Goal: Transaction & Acquisition: Purchase product/service

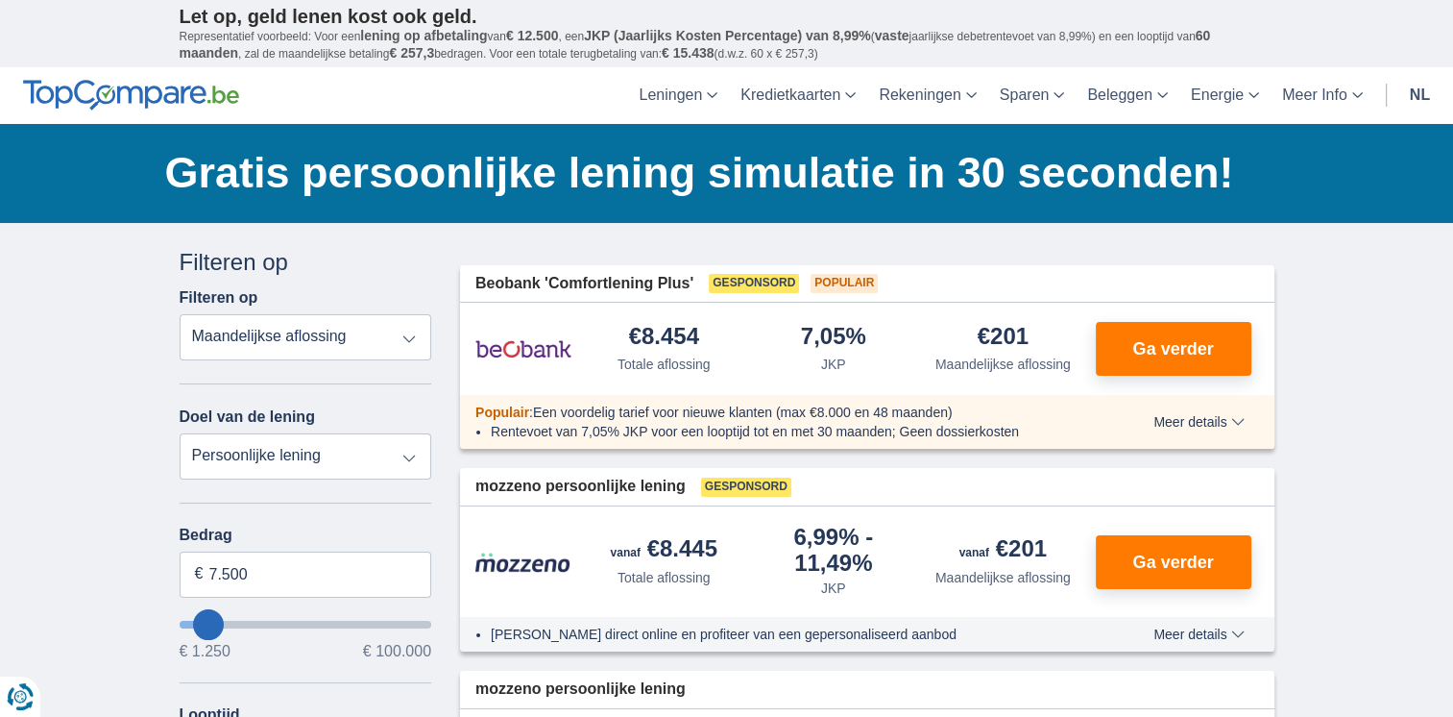
type input "10250"
type input "10.250"
select select "60"
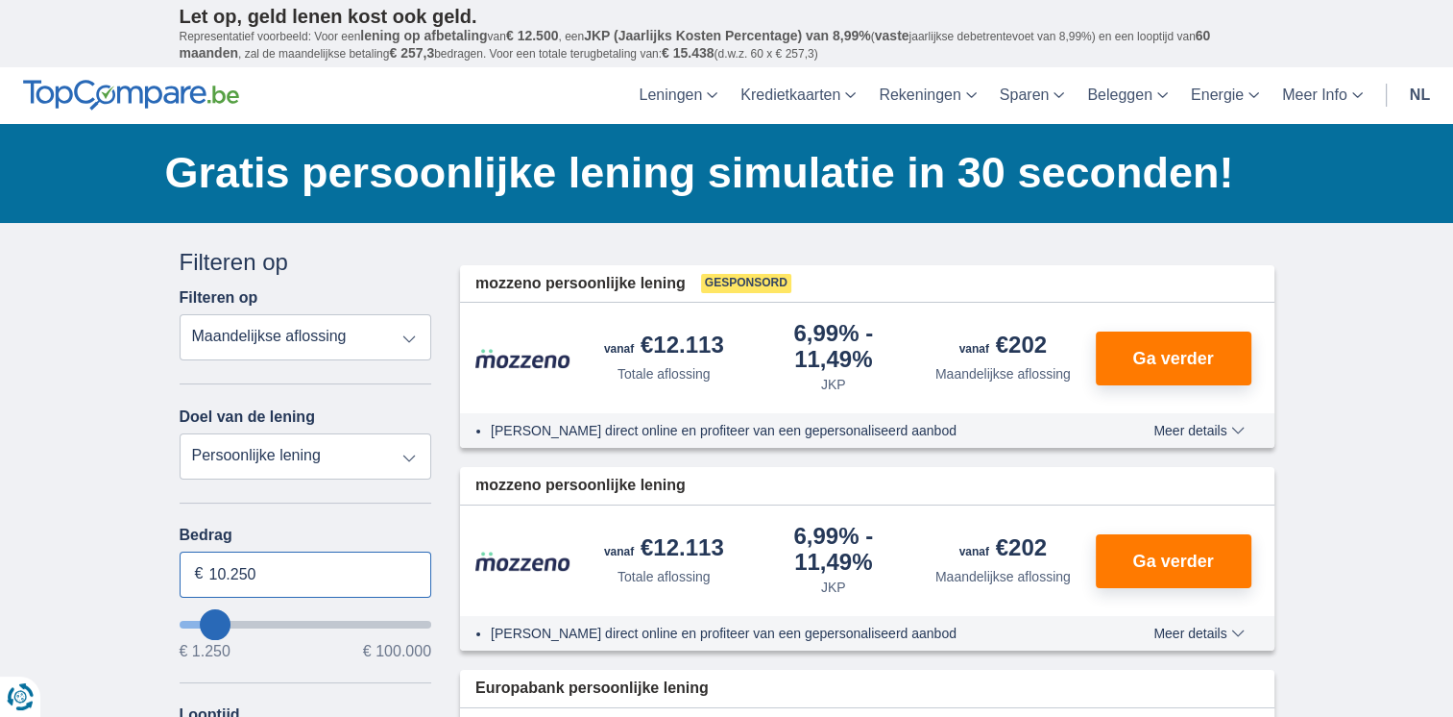
drag, startPoint x: 206, startPoint y: 571, endPoint x: 232, endPoint y: 578, distance: 27.1
click at [217, 573] on input "10.250" at bounding box center [306, 574] width 253 height 46
click at [211, 578] on input "30.250" at bounding box center [306, 574] width 253 height 46
type input "40.250"
type input "40250"
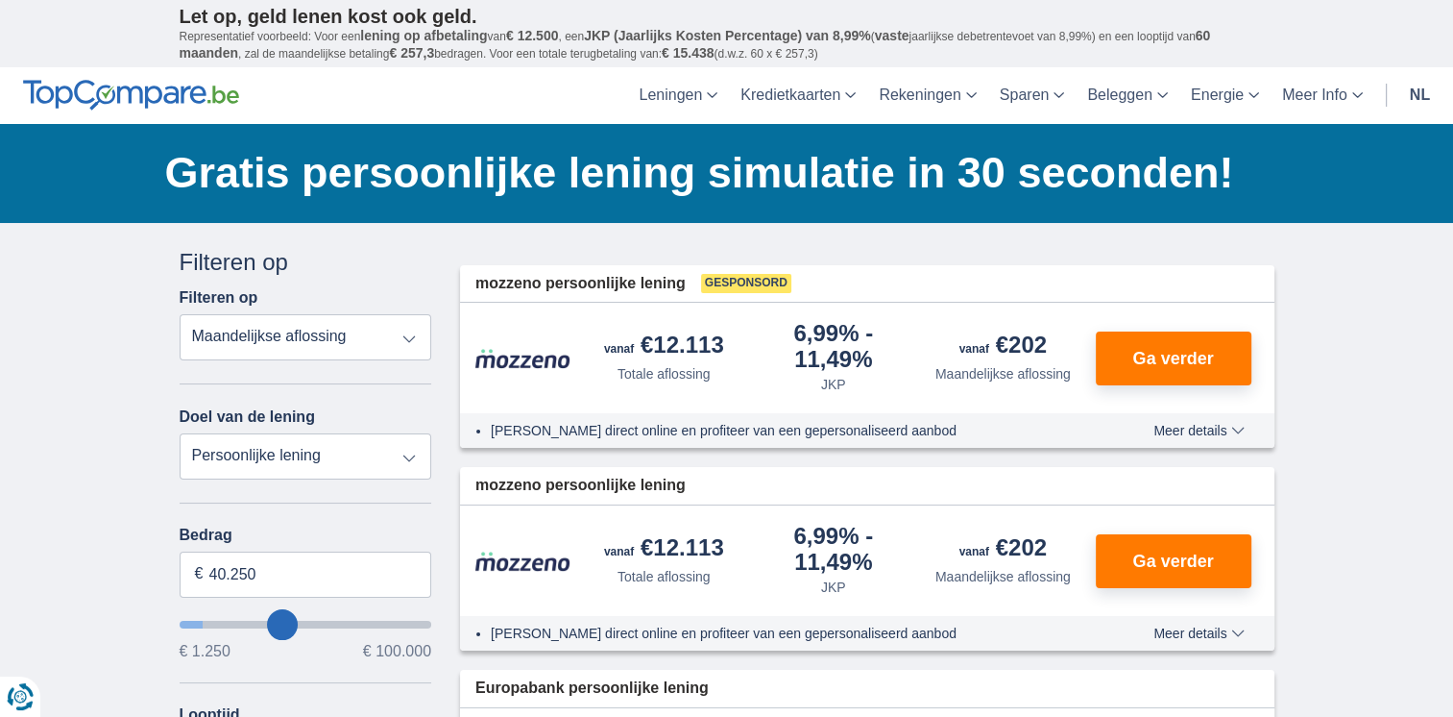
select select "120"
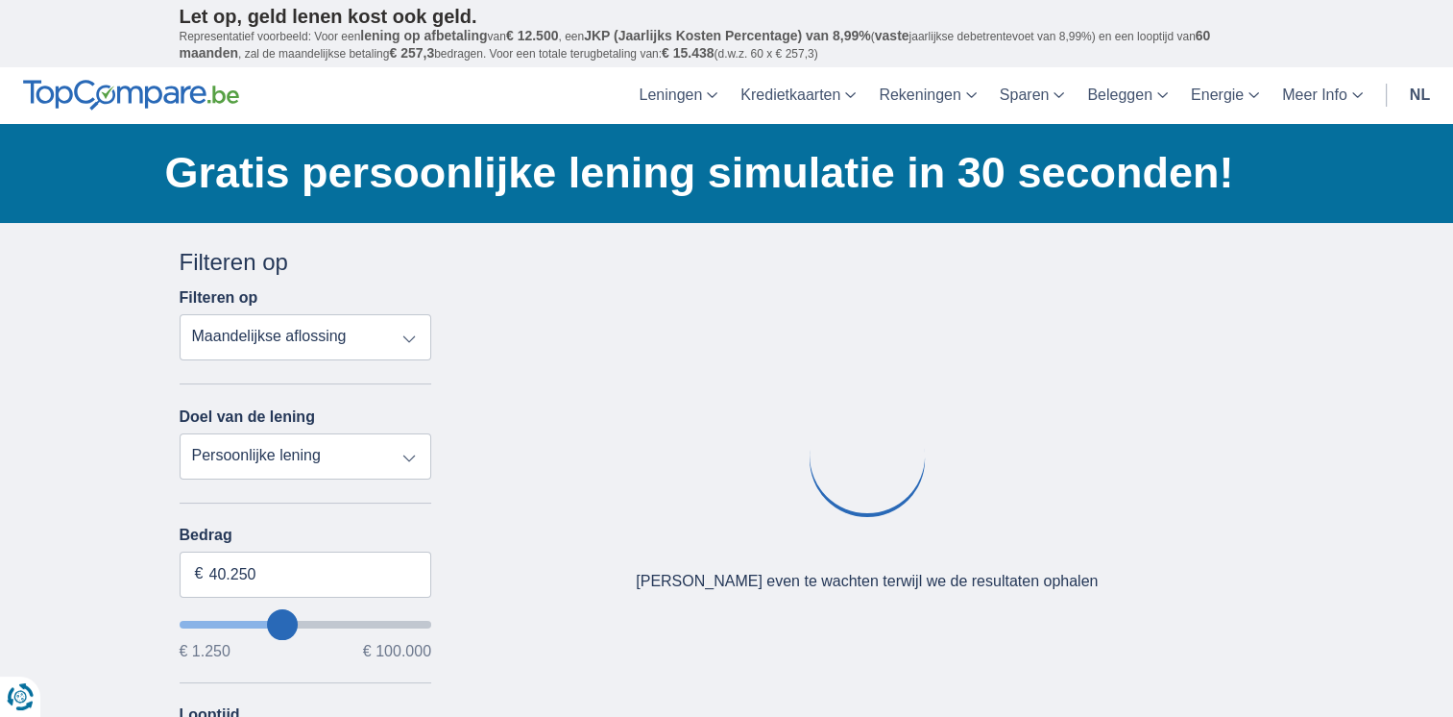
click at [329, 674] on div "Bedrag 40.250 € € 1.250 € 100.000 Looptijd 12 maanden 18 maanden 24 maanden 30 …" at bounding box center [306, 651] width 253 height 251
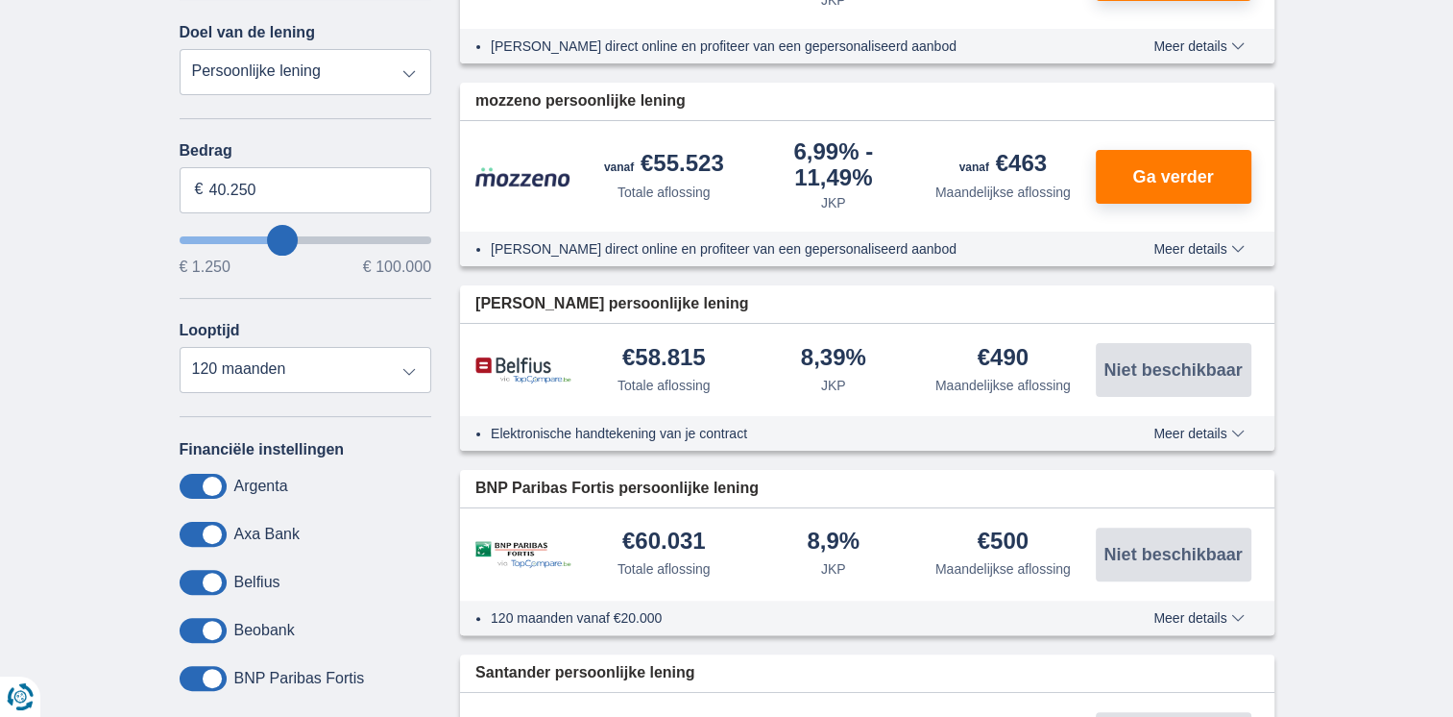
scroll to position [288, 0]
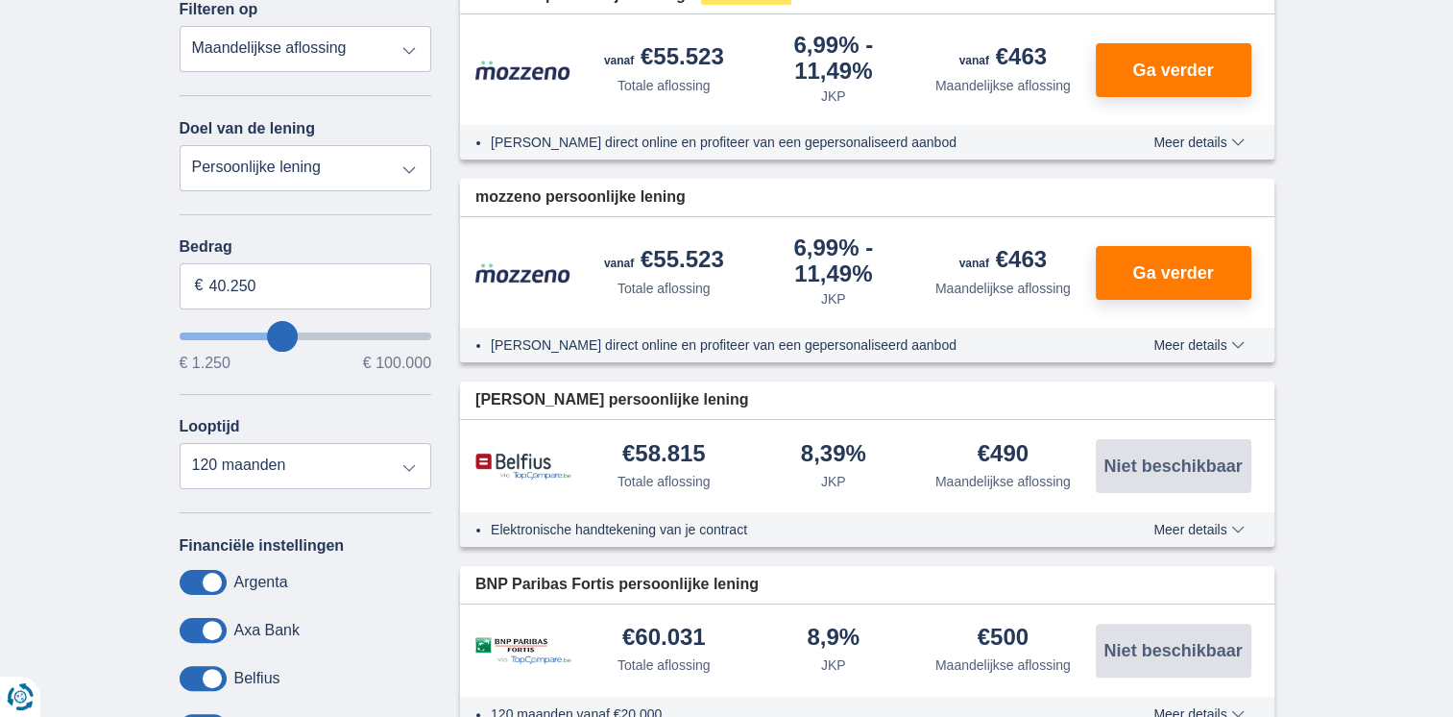
type input "34.250"
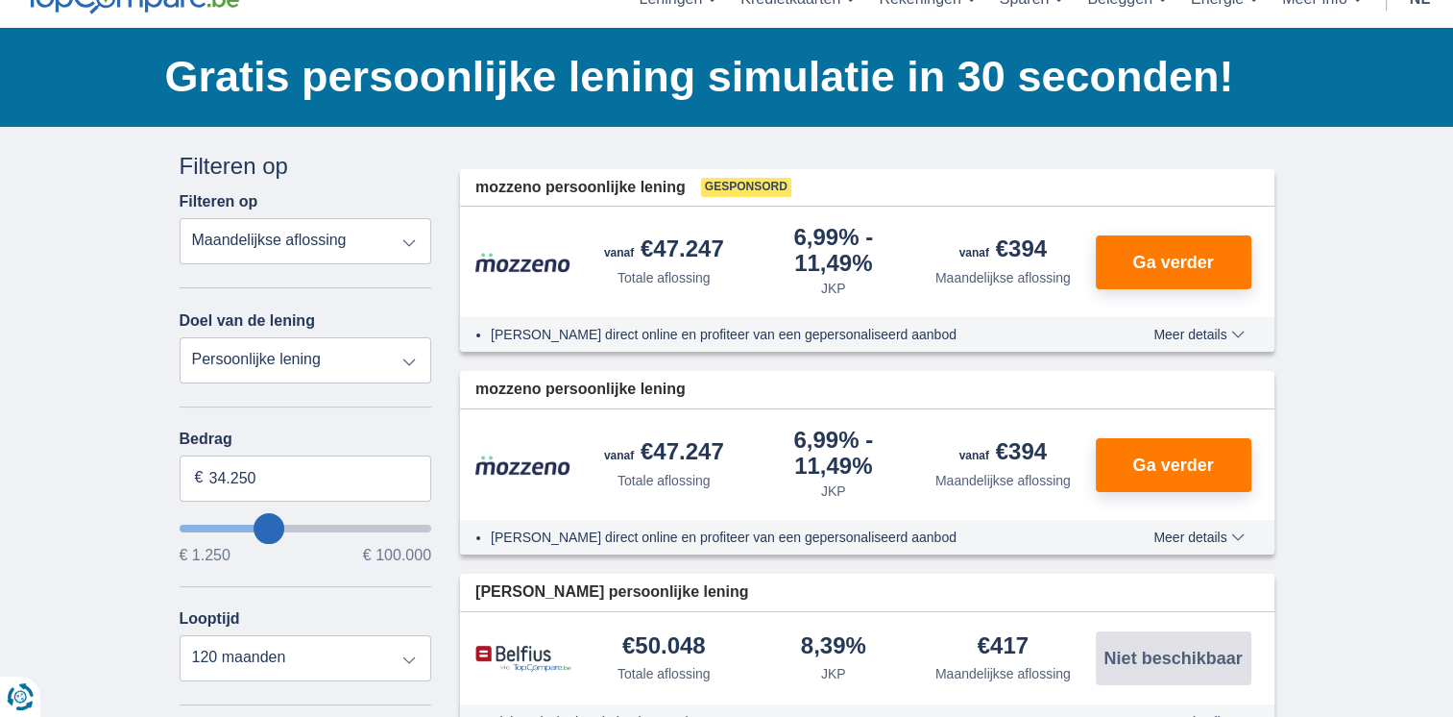
scroll to position [192, 0]
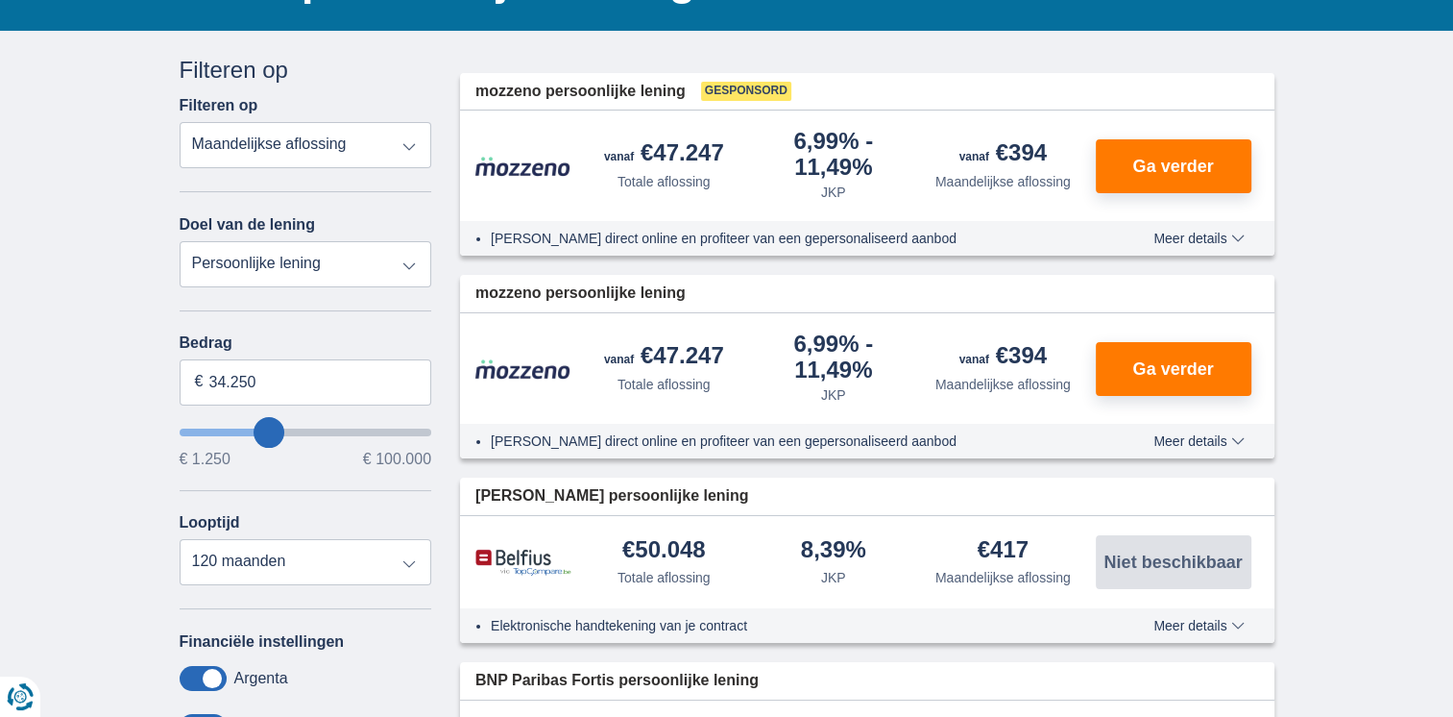
type input "33250"
type input "33.250"
type input "32250"
type input "27.250"
type input "26250"
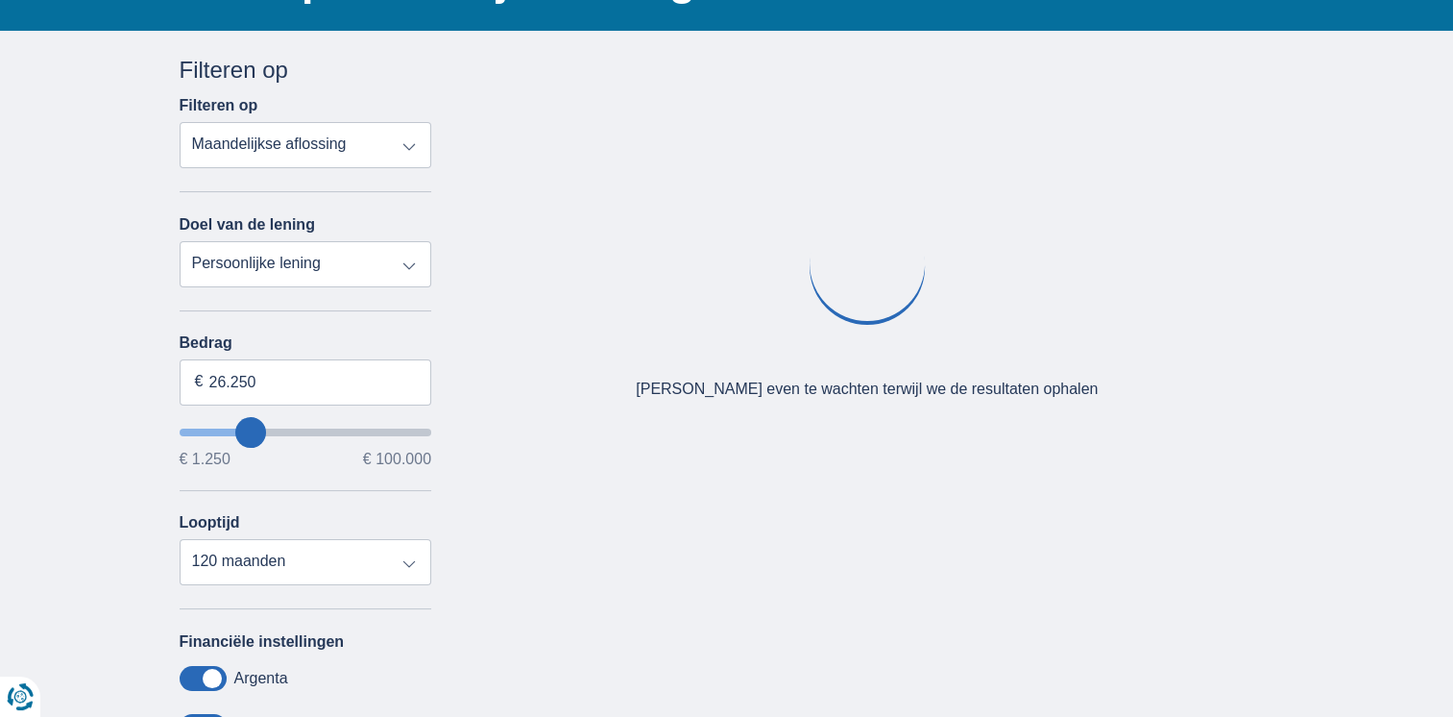
type input "22.250"
type input "23250"
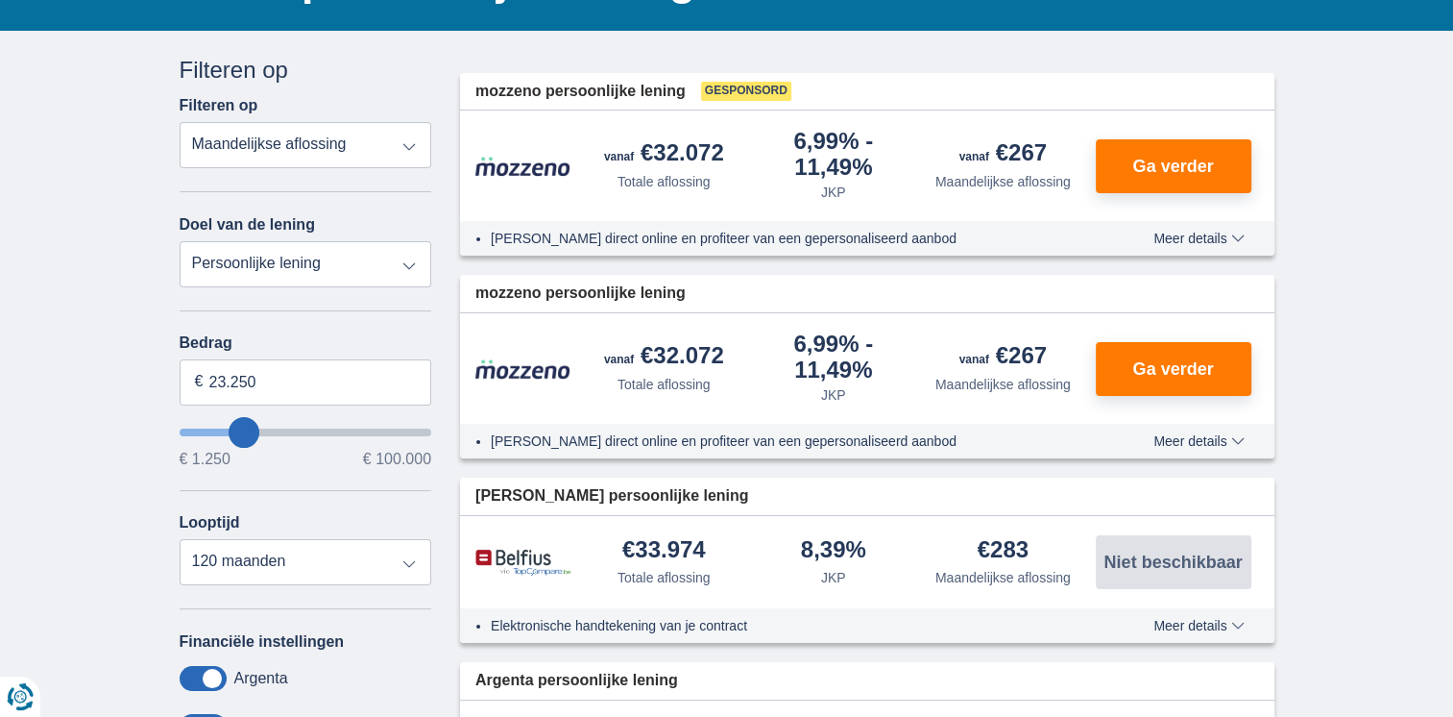
type input "22.250"
type input "22250"
type input "23.250"
type input "27250"
type input "26.250"
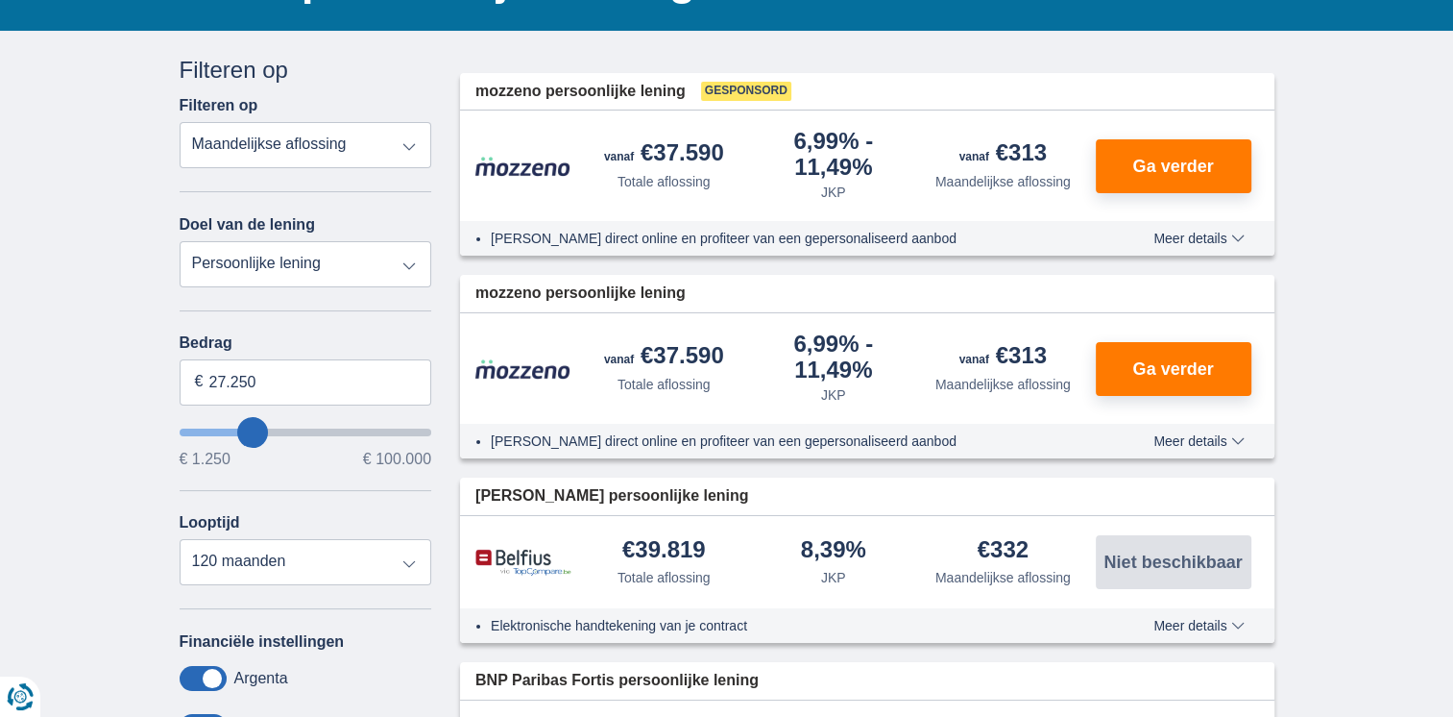
type input "26250"
type input "27.250"
type input "29250"
type input "29.250"
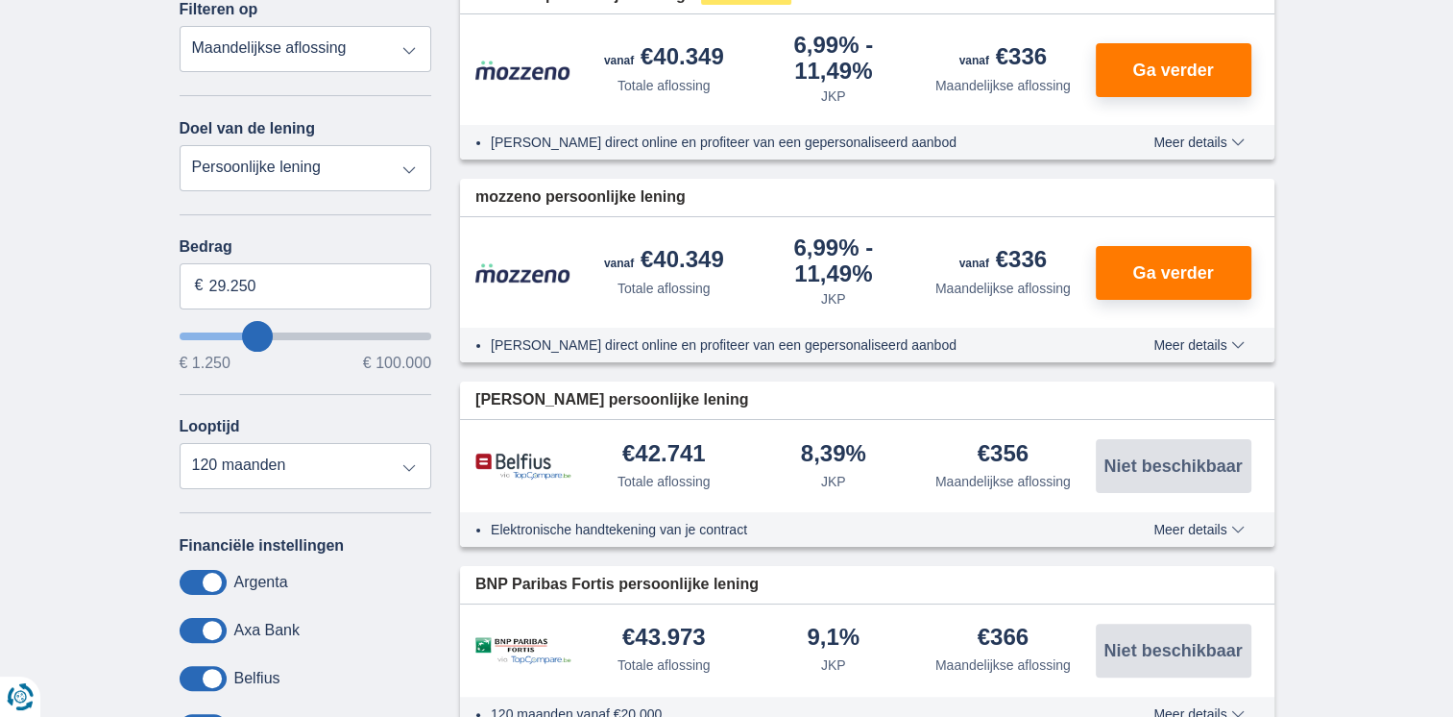
scroll to position [480, 0]
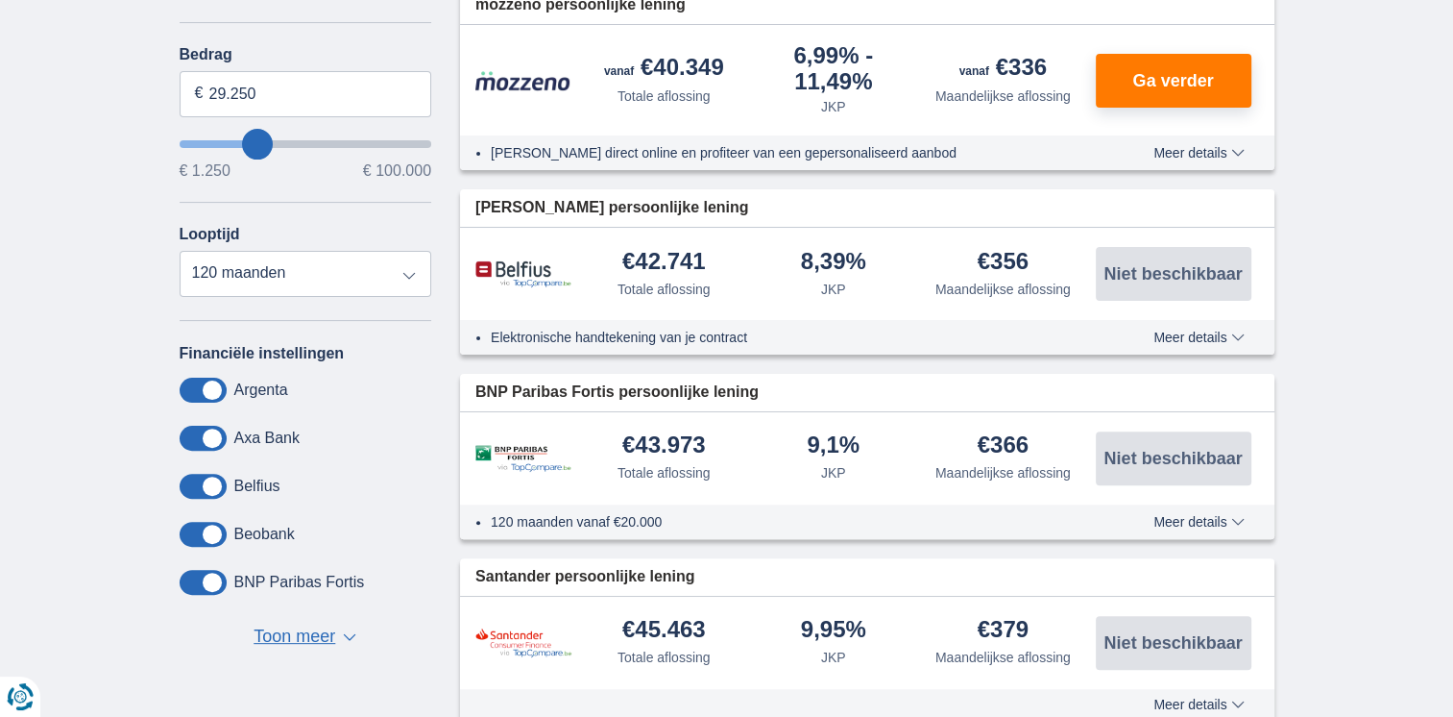
click at [206, 578] on span at bounding box center [203, 582] width 47 height 25
click at [0, 0] on input "checkbox" at bounding box center [0, 0] width 0 height 0
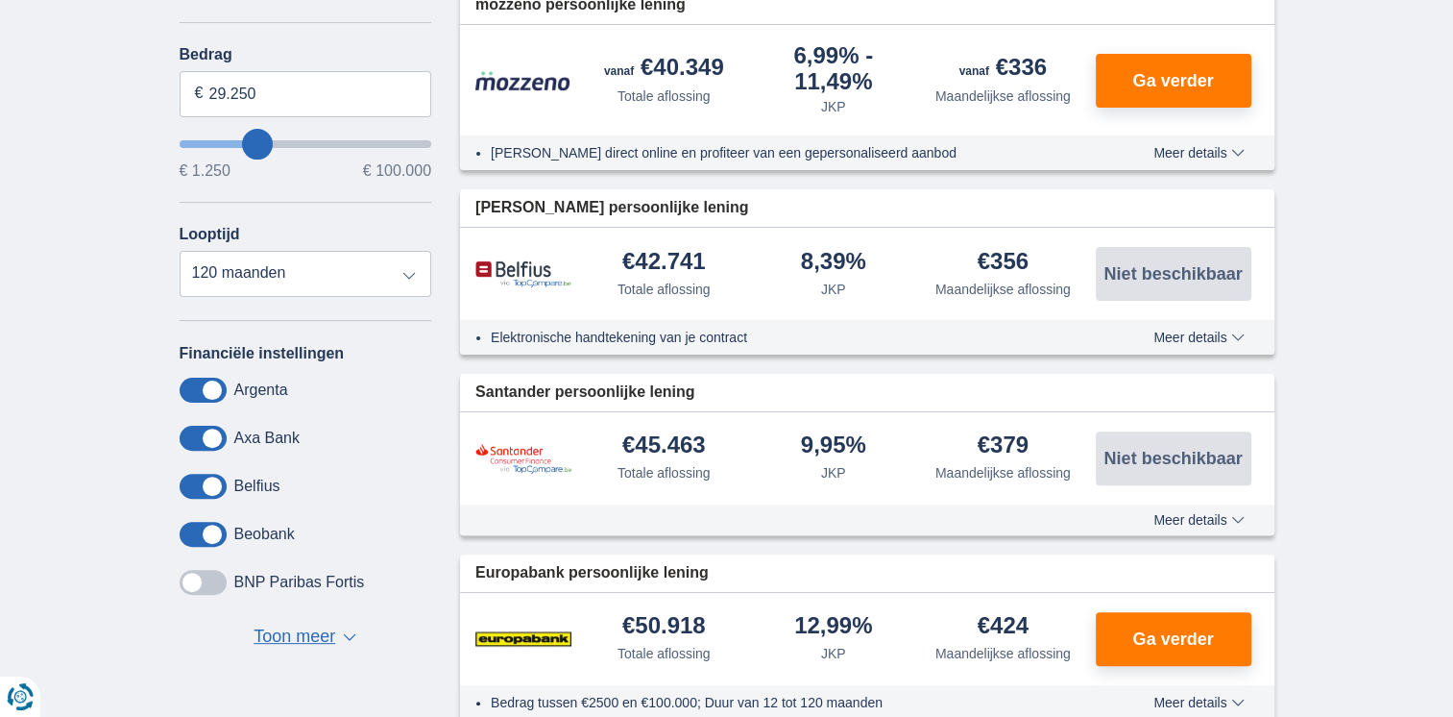
click at [193, 577] on span at bounding box center [203, 582] width 47 height 25
click at [0, 0] on input "checkbox" at bounding box center [0, 0] width 0 height 0
